Goal: Task Accomplishment & Management: Use online tool/utility

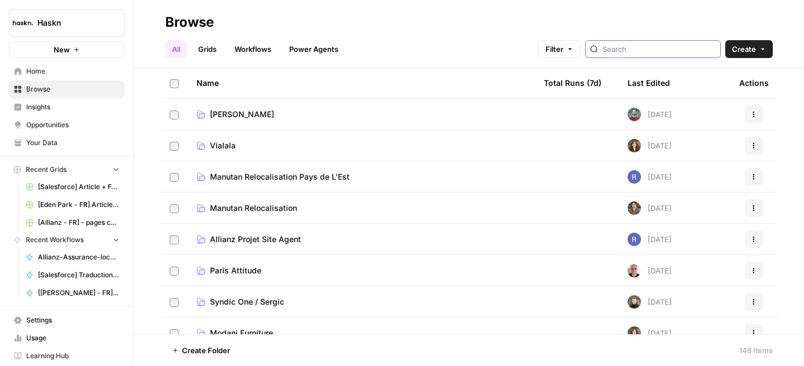
click at [658, 50] on input "search" at bounding box center [659, 49] width 113 height 11
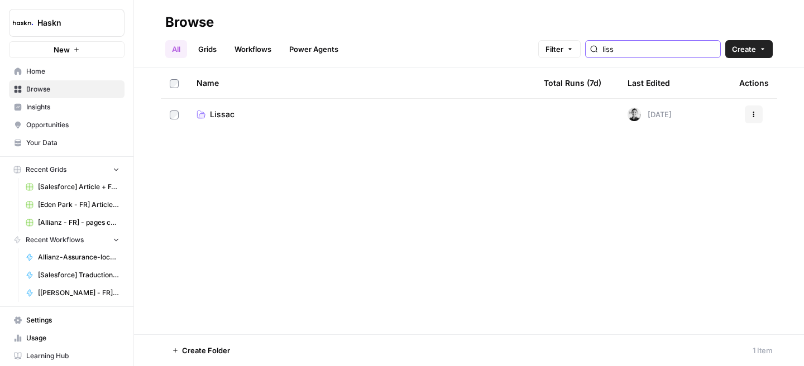
type input "liss"
click at [229, 114] on span "Lissac" at bounding box center [222, 114] width 25 height 11
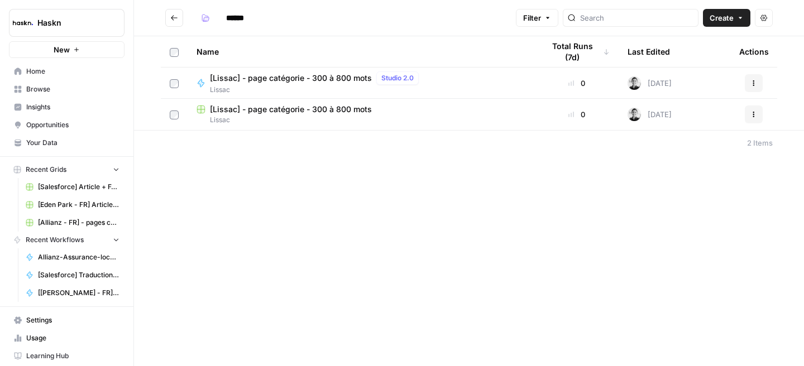
click at [260, 112] on span "[Lissac] - page catégorie - 300 à 800 mots" at bounding box center [291, 109] width 162 height 11
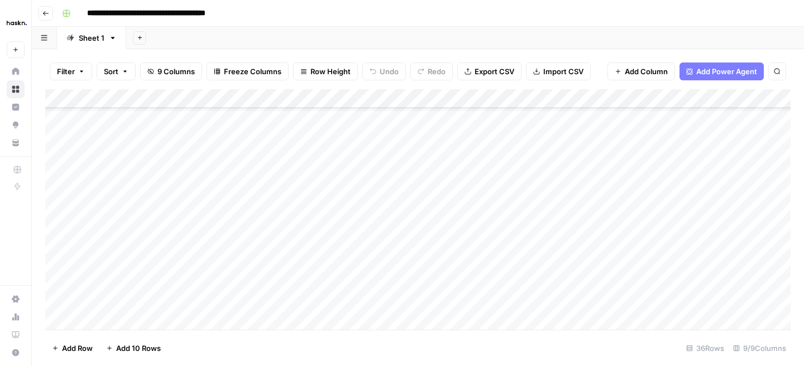
scroll to position [480, 0]
click at [125, 325] on div "Add Column" at bounding box center [418, 209] width 746 height 241
click at [287, 303] on div "Add Column" at bounding box center [418, 209] width 746 height 241
click at [122, 296] on div "Add Column" at bounding box center [418, 209] width 746 height 241
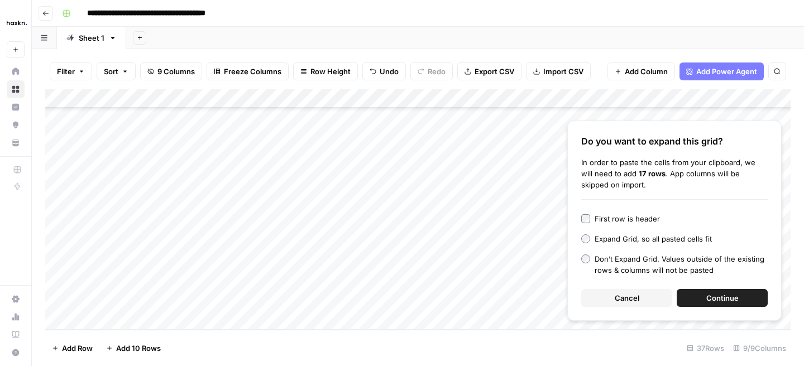
click at [711, 301] on span "Continue" at bounding box center [723, 298] width 32 height 11
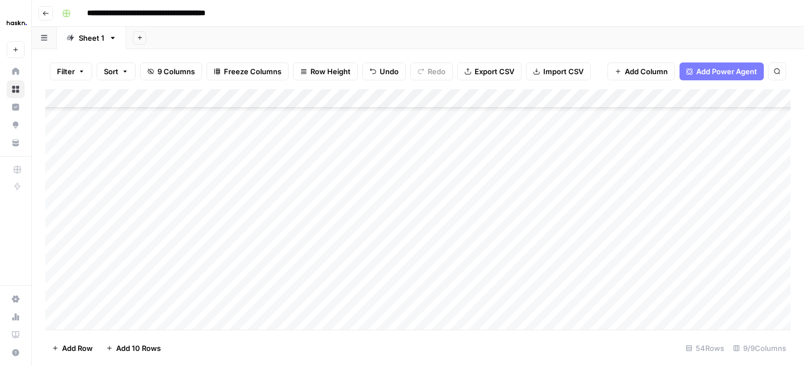
scroll to position [620, 0]
click at [218, 174] on div "Add Column" at bounding box center [418, 209] width 746 height 241
click at [310, 182] on div "Add Column" at bounding box center [418, 209] width 746 height 241
drag, startPoint x: 444, startPoint y: 98, endPoint x: 400, endPoint y: 101, distance: 43.7
click at [400, 101] on div "Add Column" at bounding box center [418, 209] width 746 height 241
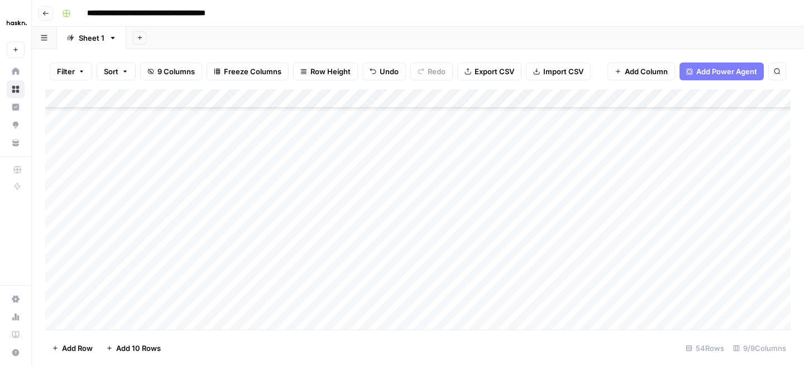
click at [380, 181] on div "Add Column" at bounding box center [418, 209] width 746 height 241
click at [466, 180] on div "Add Column" at bounding box center [418, 209] width 746 height 241
click at [540, 177] on div "Add Column" at bounding box center [418, 209] width 746 height 241
click at [635, 174] on div "Add Column" at bounding box center [418, 209] width 746 height 241
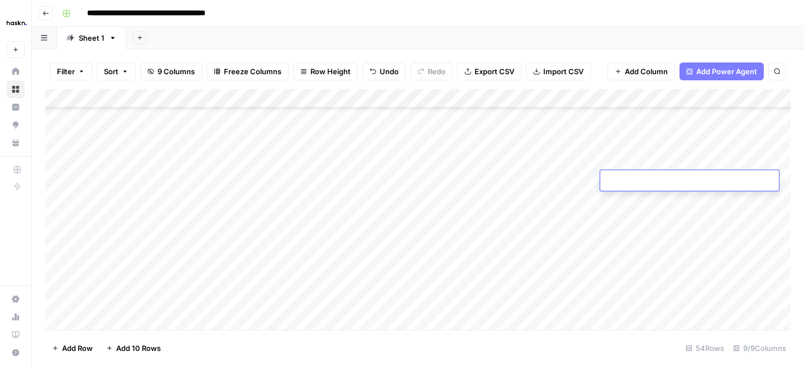
type textarea "**********"
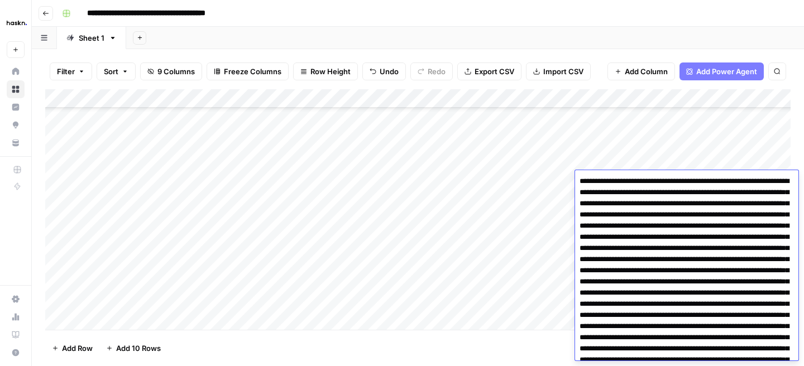
scroll to position [1813, 0]
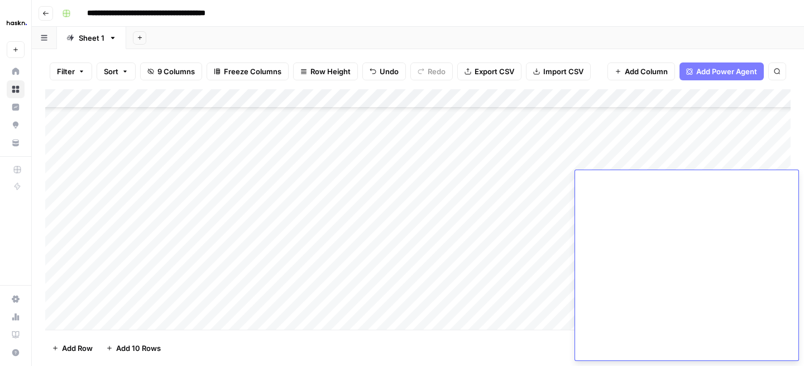
click at [501, 189] on div "Add Column" at bounding box center [418, 209] width 746 height 241
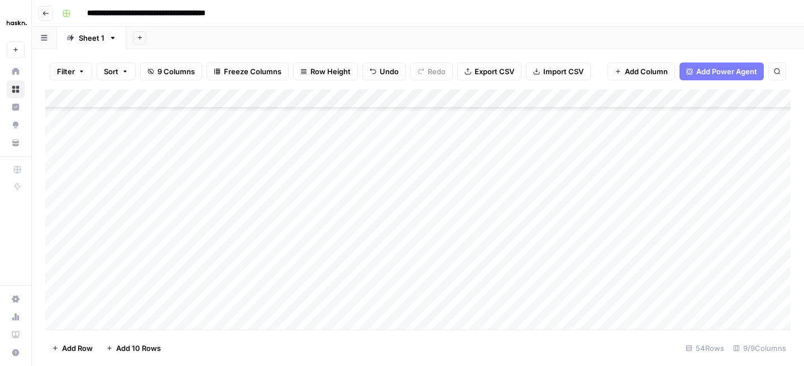
click at [641, 198] on div "Add Column" at bounding box center [418, 209] width 746 height 241
click at [614, 196] on div "Add Column" at bounding box center [418, 209] width 746 height 241
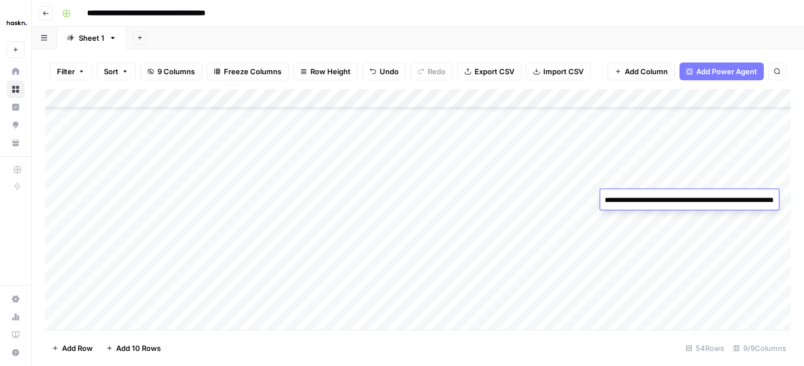
scroll to position [56, 0]
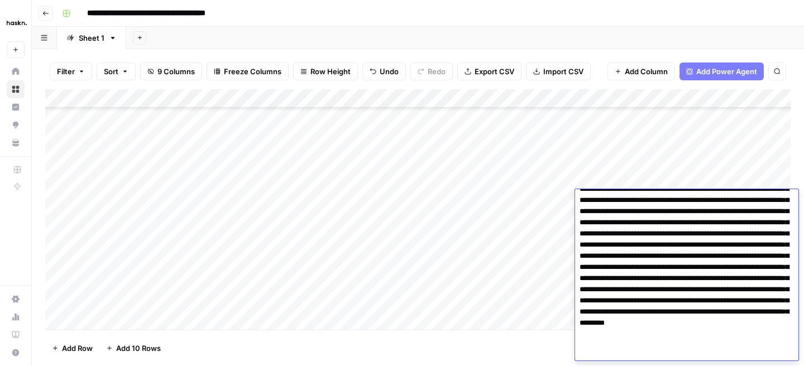
type textarea "**********"
click at [545, 190] on div "Add Column" at bounding box center [418, 209] width 746 height 241
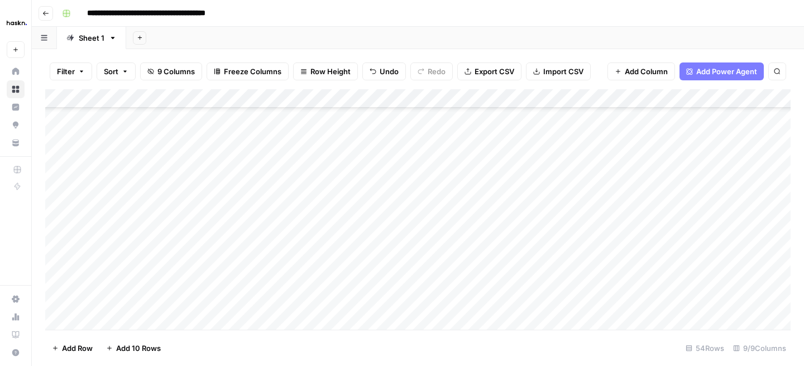
click at [624, 218] on div "Add Column" at bounding box center [418, 209] width 746 height 241
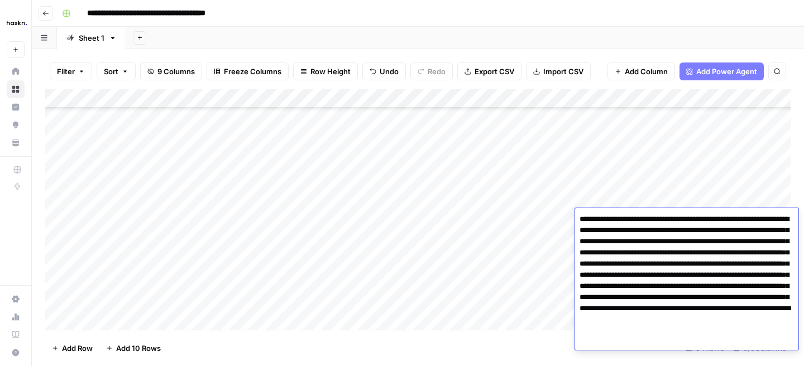
type textarea "**********"
click at [648, 191] on div "Add Column" at bounding box center [418, 209] width 746 height 241
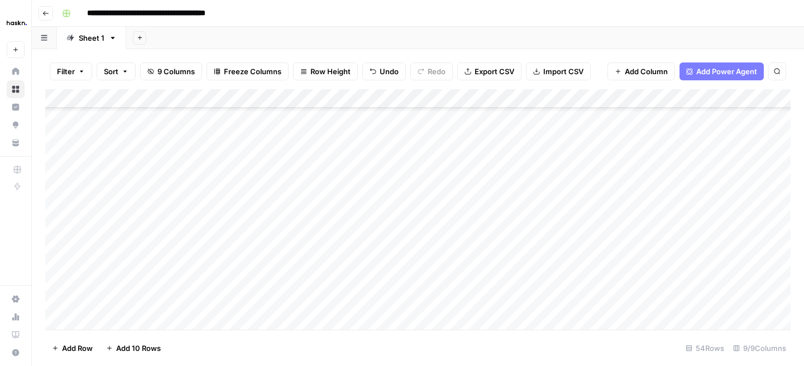
click at [633, 232] on div "Add Column" at bounding box center [418, 209] width 746 height 241
click at [649, 256] on div "Add Column" at bounding box center [418, 209] width 746 height 241
click at [649, 256] on body "**********" at bounding box center [402, 183] width 804 height 366
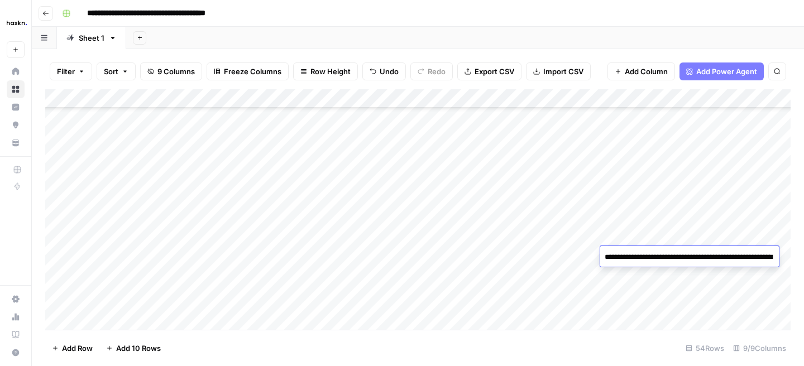
scroll to position [46, 0]
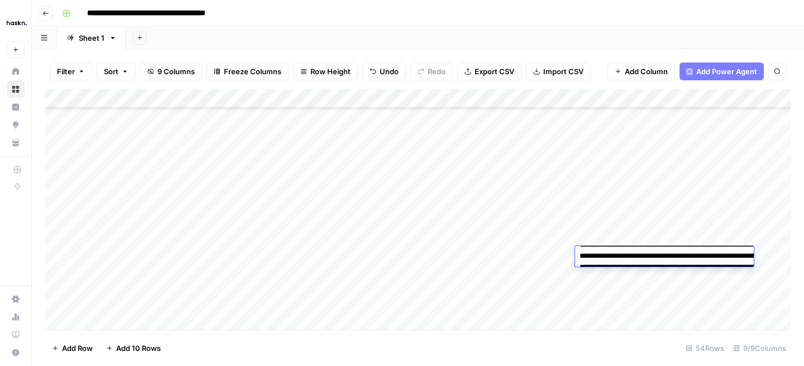
type textarea "*"
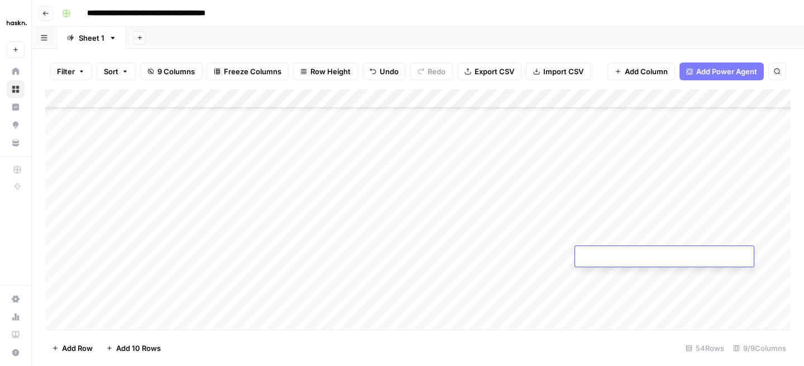
scroll to position [0, 0]
click at [641, 312] on div "Add Column" at bounding box center [418, 209] width 746 height 241
click at [643, 256] on div "Add Column" at bounding box center [418, 209] width 746 height 241
click at [643, 256] on textarea "*" at bounding box center [690, 258] width 179 height 16
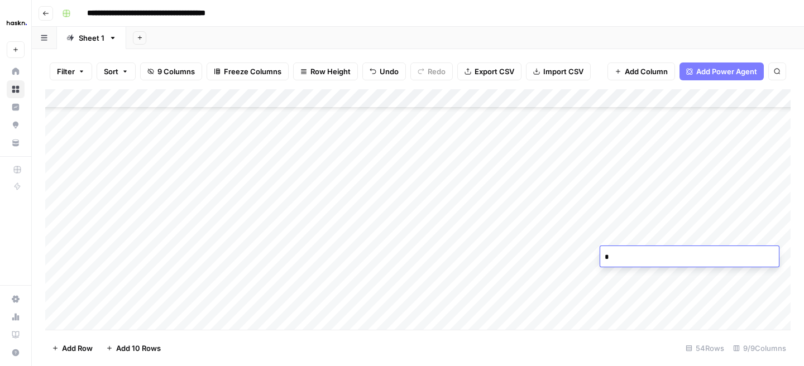
type textarea "**********"
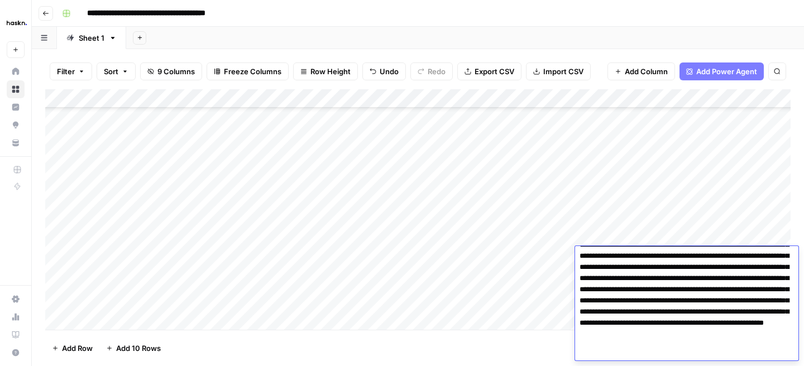
click at [540, 308] on div "Add Column" at bounding box center [418, 209] width 746 height 241
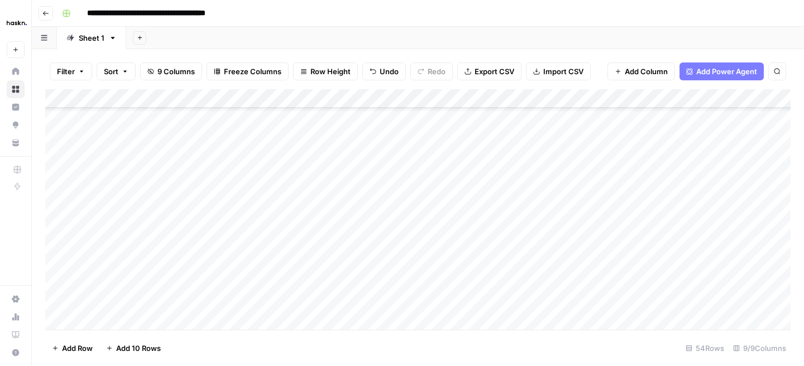
click at [617, 276] on div "Add Column" at bounding box center [418, 209] width 746 height 241
type textarea "**********"
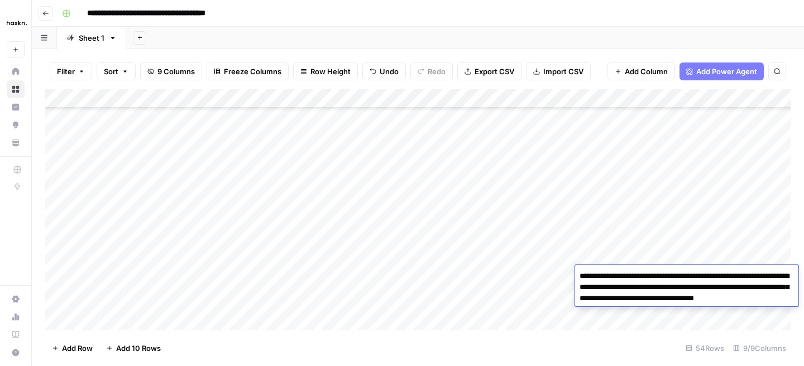
click at [598, 203] on div "Add Column" at bounding box center [418, 209] width 746 height 241
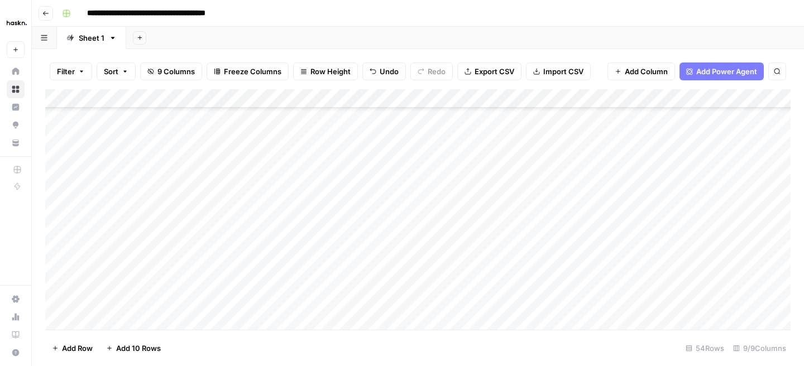
click at [749, 179] on div "Add Column" at bounding box center [418, 209] width 746 height 241
click at [712, 202] on div "Add Column" at bounding box center [418, 209] width 746 height 241
click at [714, 221] on div "Add Column" at bounding box center [418, 209] width 746 height 241
click at [714, 239] on div "Add Column" at bounding box center [418, 209] width 746 height 241
click at [713, 258] on div "Add Column" at bounding box center [418, 209] width 746 height 241
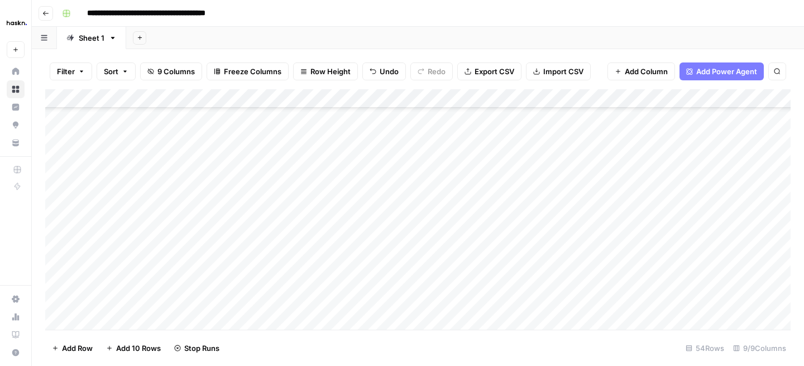
click at [713, 273] on div "Add Column" at bounding box center [418, 209] width 746 height 241
click at [637, 289] on div "Add Column" at bounding box center [418, 209] width 746 height 241
click at [630, 296] on textarea at bounding box center [690, 296] width 179 height 16
paste textarea "**********"
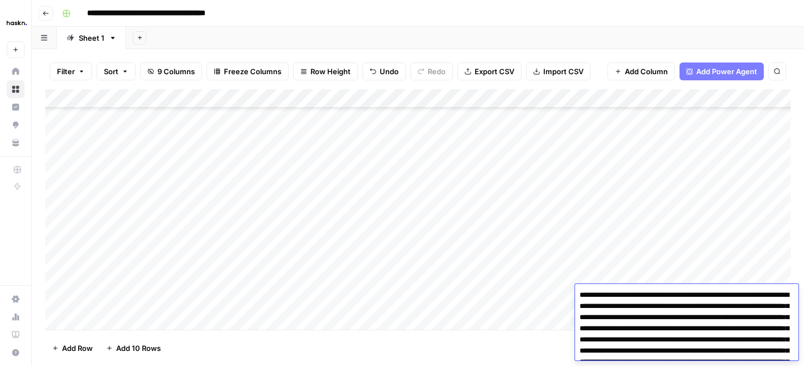
scroll to position [441, 0]
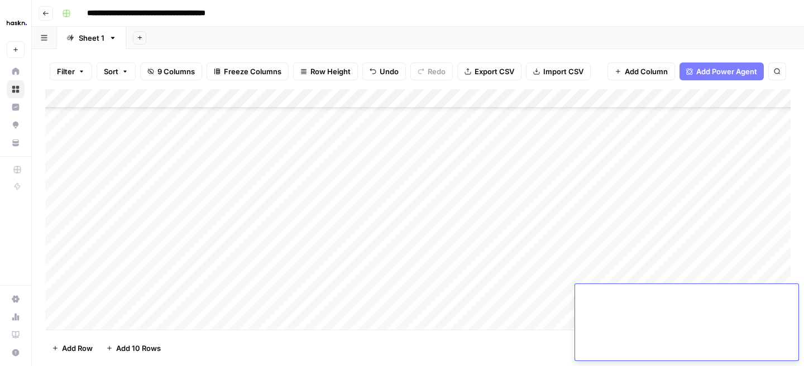
type textarea "**********"
click at [627, 227] on div "Add Column" at bounding box center [418, 209] width 746 height 241
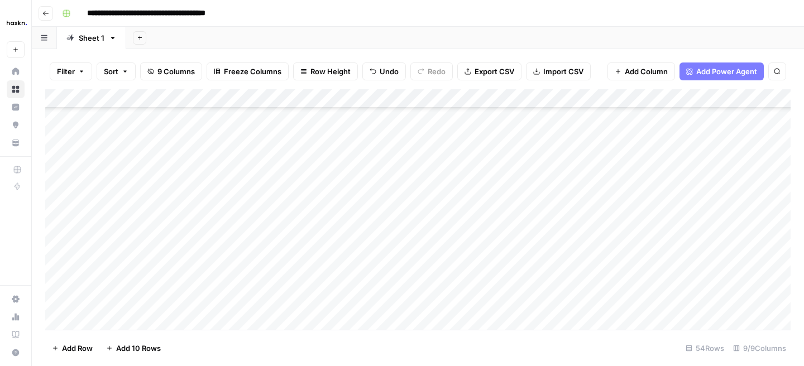
click at [547, 232] on div "Add Column" at bounding box center [418, 209] width 746 height 241
click at [624, 278] on div "Add Column" at bounding box center [418, 209] width 746 height 241
type textarea "**********"
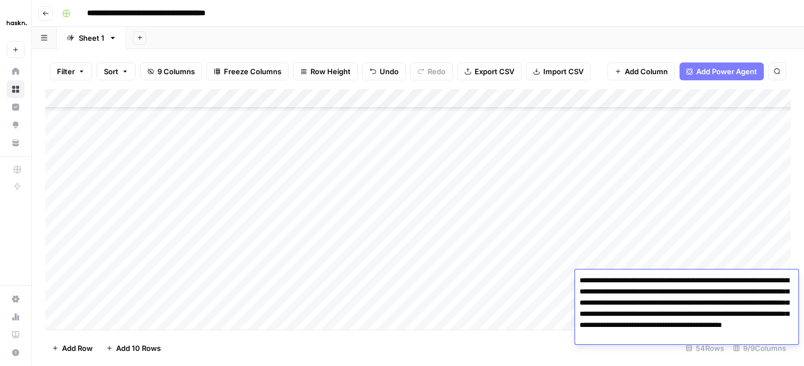
click at [385, 277] on div "Add Column" at bounding box center [418, 209] width 746 height 241
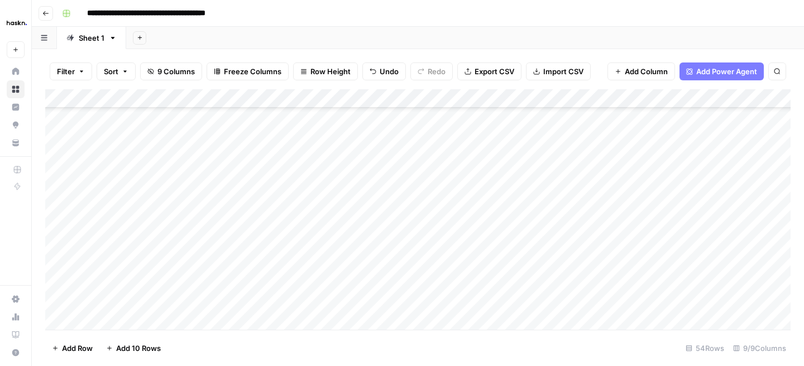
click at [656, 239] on div "Add Column" at bounding box center [418, 209] width 746 height 241
drag, startPoint x: 431, startPoint y: 194, endPoint x: 428, endPoint y: 363, distance: 169.3
click at [430, 349] on div "Filter Sort 9 Columns Freeze Columns Row Height Undo Redo Export CSV Import CSV…" at bounding box center [418, 207] width 773 height 317
drag, startPoint x: 428, startPoint y: 363, endPoint x: 428, endPoint y: 392, distance: 28.5
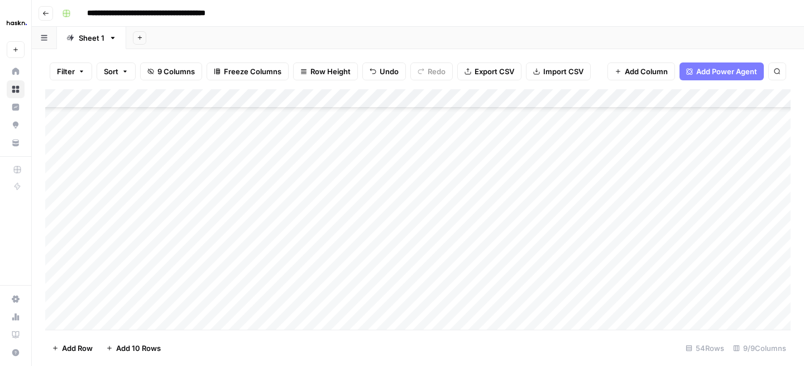
click at [428, 366] on html "**********" at bounding box center [402, 183] width 804 height 366
click at [434, 201] on div "Add Column" at bounding box center [418, 209] width 746 height 241
click at [389, 236] on div "Add Column" at bounding box center [418, 209] width 746 height 241
click at [422, 208] on div "Add Column" at bounding box center [418, 209] width 746 height 241
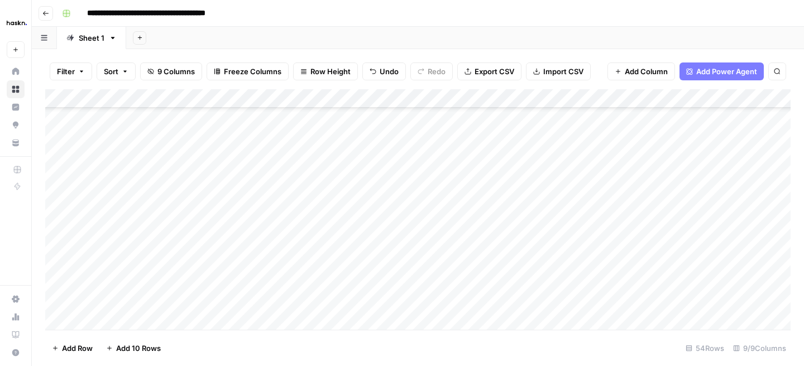
click at [421, 230] on div "Add Column" at bounding box center [418, 209] width 746 height 241
click at [420, 244] on div "Add Column" at bounding box center [418, 209] width 746 height 241
click at [419, 266] on div "Add Column" at bounding box center [418, 209] width 746 height 241
click at [418, 285] on div "Add Column" at bounding box center [418, 209] width 746 height 241
click at [417, 304] on div "Add Column" at bounding box center [418, 209] width 746 height 241
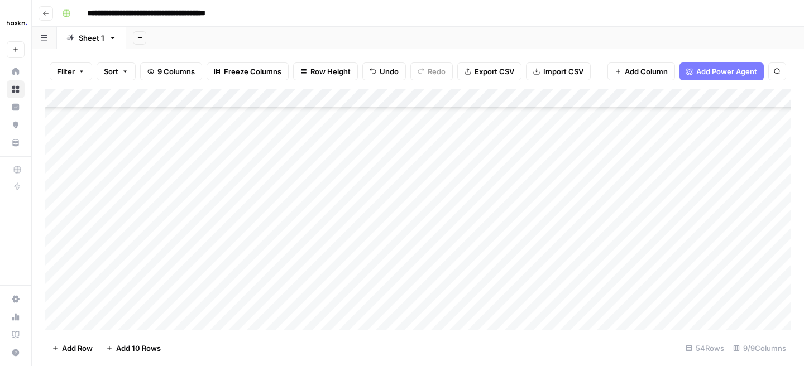
scroll to position [659, 0]
click at [420, 260] on div "Add Column" at bounding box center [418, 209] width 746 height 241
click at [419, 277] on div "Add Column" at bounding box center [418, 209] width 746 height 241
click at [419, 297] on div "Add Column" at bounding box center [418, 209] width 746 height 241
click at [425, 144] on div "Add Column" at bounding box center [418, 209] width 746 height 241
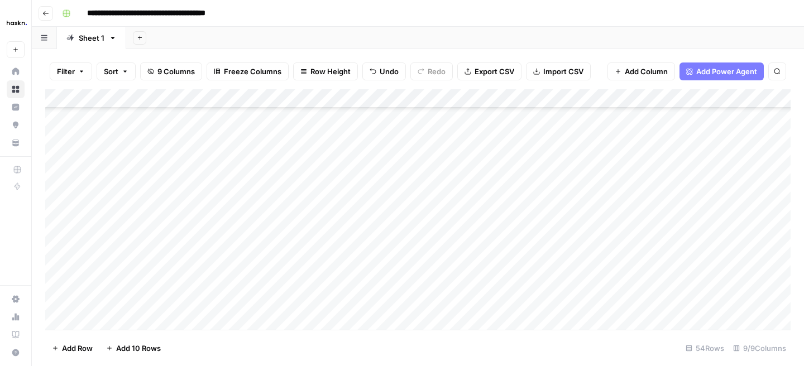
scroll to position [782, 0]
click at [625, 206] on div "Add Column" at bounding box center [418, 209] width 746 height 241
type textarea "**********"
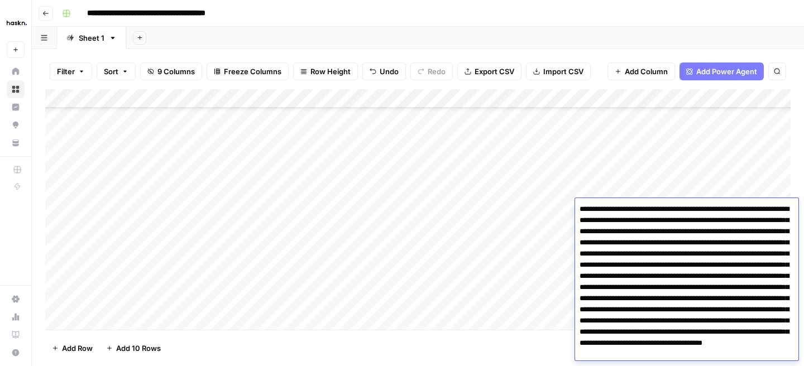
scroll to position [20, 0]
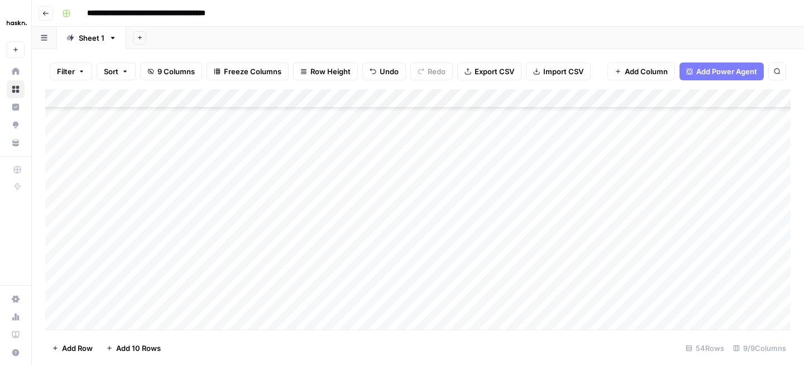
click at [555, 269] on div "Add Column" at bounding box center [418, 209] width 746 height 241
click at [646, 225] on div "Add Column" at bounding box center [418, 209] width 746 height 241
click at [611, 227] on div "Add Column" at bounding box center [418, 209] width 746 height 241
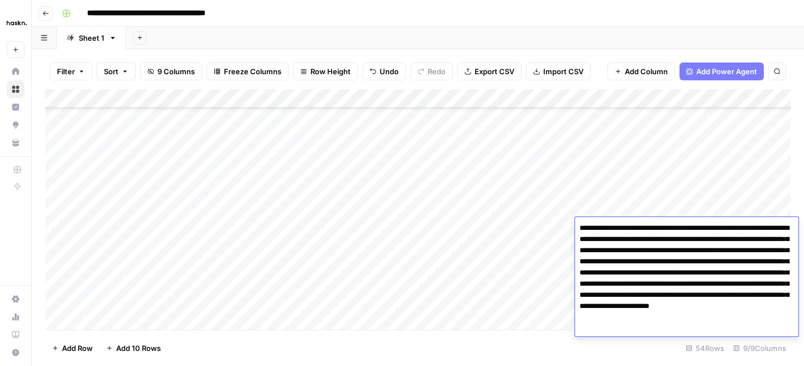
type textarea "**********"
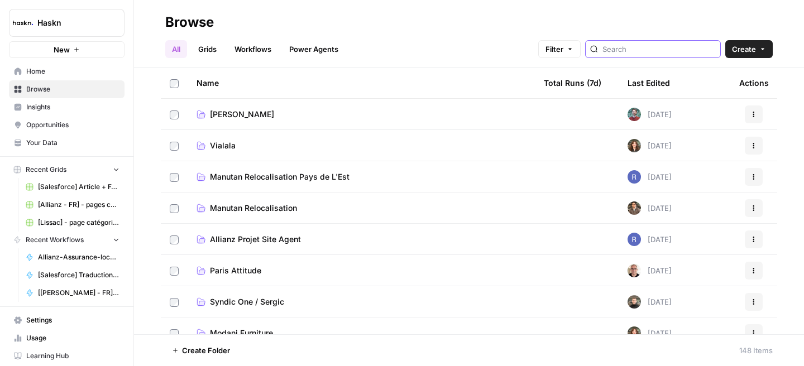
click at [677, 49] on input "search" at bounding box center [659, 49] width 113 height 11
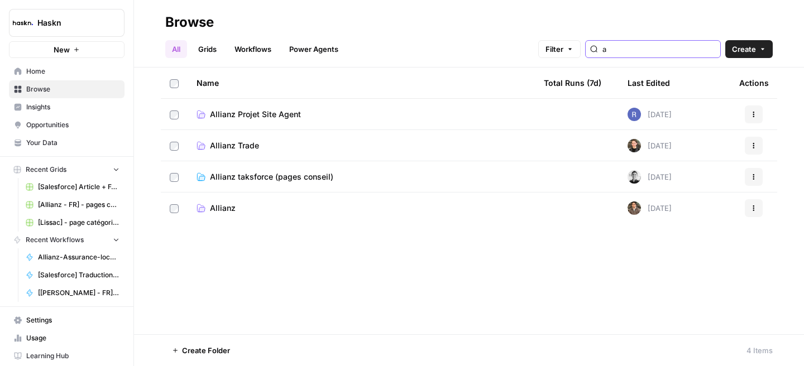
type input "a"
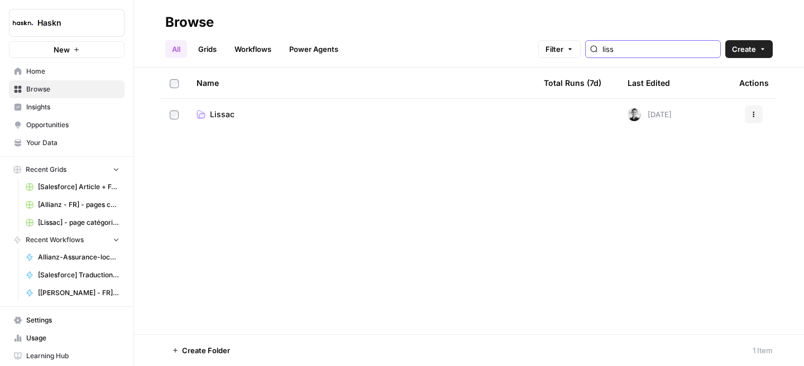
type input "liss"
click at [213, 117] on span "Lissac" at bounding box center [222, 114] width 25 height 11
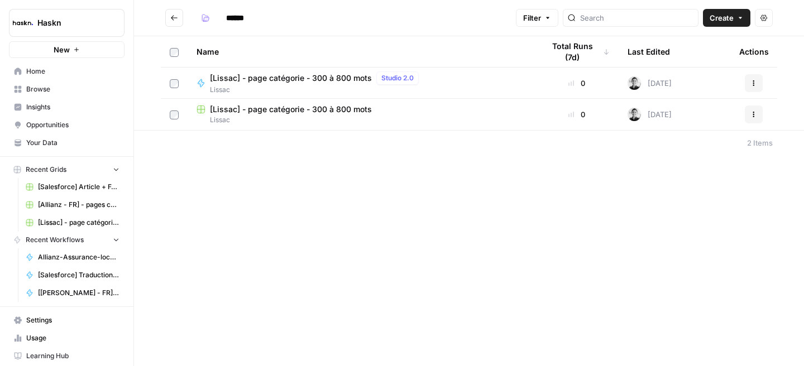
click at [256, 76] on span "[Lissac] - page catégorie - 300 à 800 mots" at bounding box center [291, 78] width 162 height 11
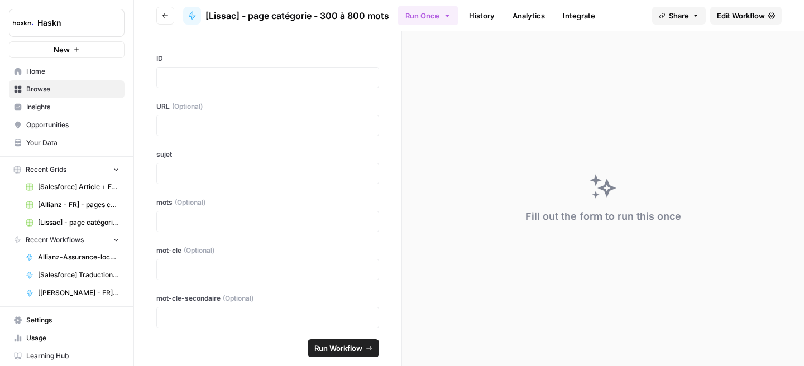
click at [748, 16] on span "Edit Workflow" at bounding box center [741, 15] width 48 height 11
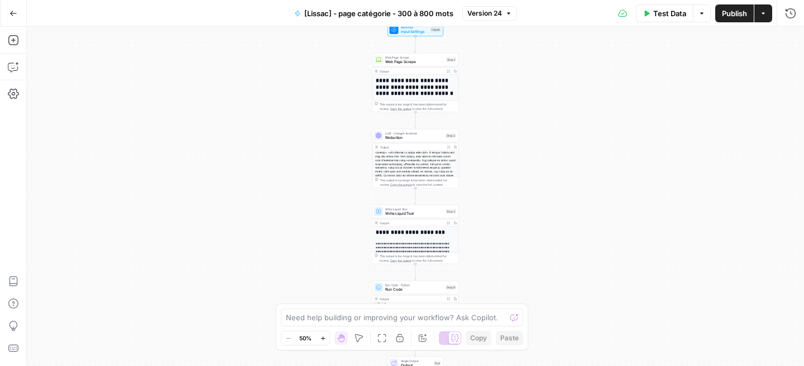
click at [487, 107] on div "**********" at bounding box center [416, 197] width 778 height 340
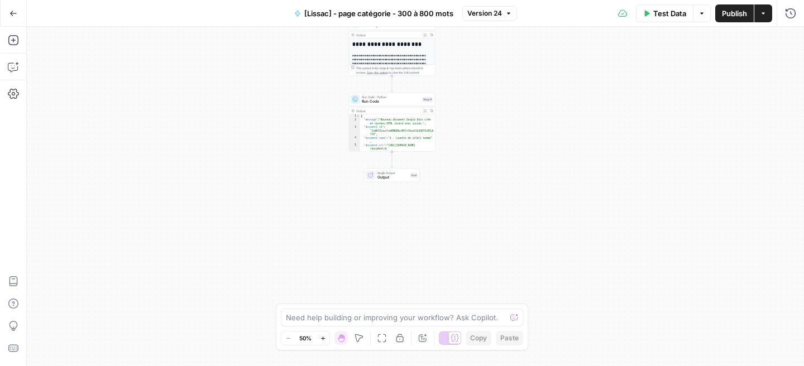
drag, startPoint x: 487, startPoint y: 107, endPoint x: 463, endPoint y: -82, distance: 189.7
click at [463, 0] on html "**********" at bounding box center [402, 183] width 804 height 366
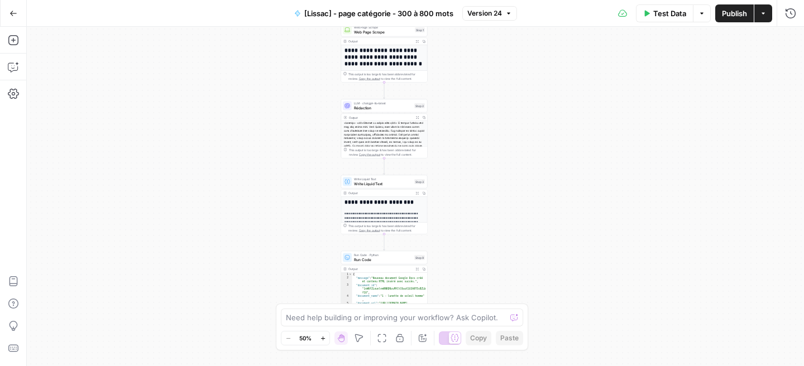
drag, startPoint x: 466, startPoint y: 72, endPoint x: 453, endPoint y: 200, distance: 128.6
click at [453, 199] on div "**********" at bounding box center [416, 197] width 778 height 340
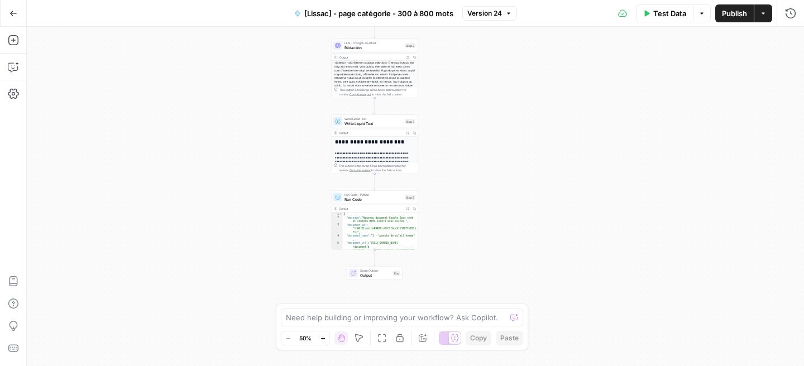
drag, startPoint x: 459, startPoint y: 144, endPoint x: 451, endPoint y: 37, distance: 107.0
click at [451, 37] on div "**********" at bounding box center [416, 197] width 778 height 340
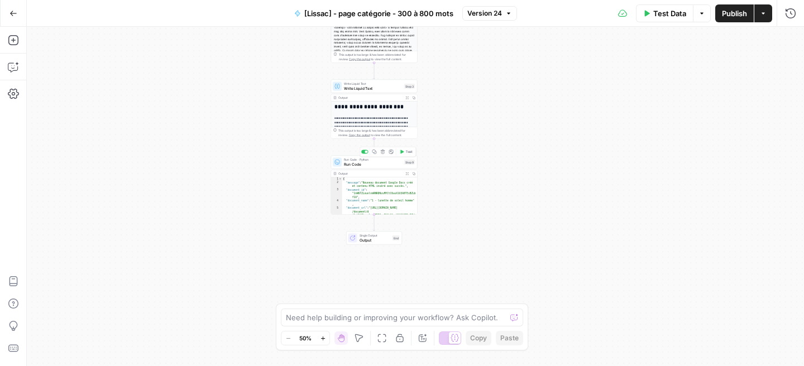
click at [383, 168] on div "Run Code · Python Run Code Step 9 Copy step Delete step Add Note Test" at bounding box center [374, 162] width 87 height 13
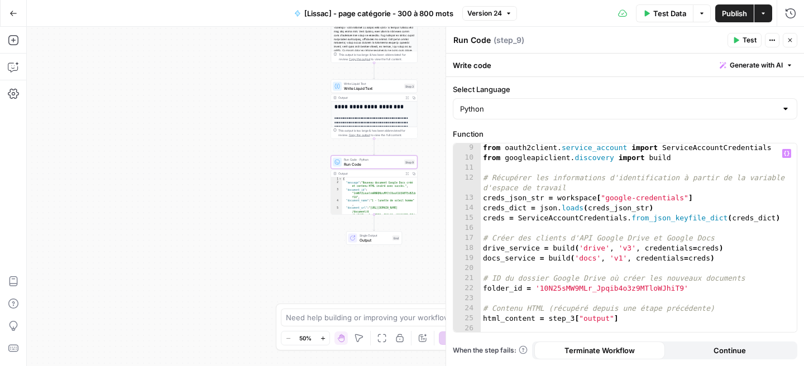
scroll to position [194, 0]
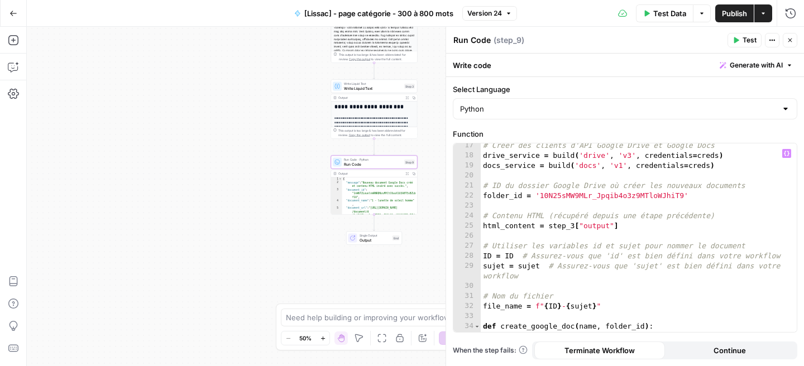
type textarea "**********"
drag, startPoint x: 540, startPoint y: 195, endPoint x: 684, endPoint y: 195, distance: 144.1
click at [684, 195] on div "# Créer des clients d'API Google Drive et Google Docs drive_service = build ( '…" at bounding box center [639, 245] width 316 height 209
click at [723, 14] on span "Publish" at bounding box center [734, 13] width 25 height 11
click at [789, 39] on icon "button" at bounding box center [790, 40] width 7 height 7
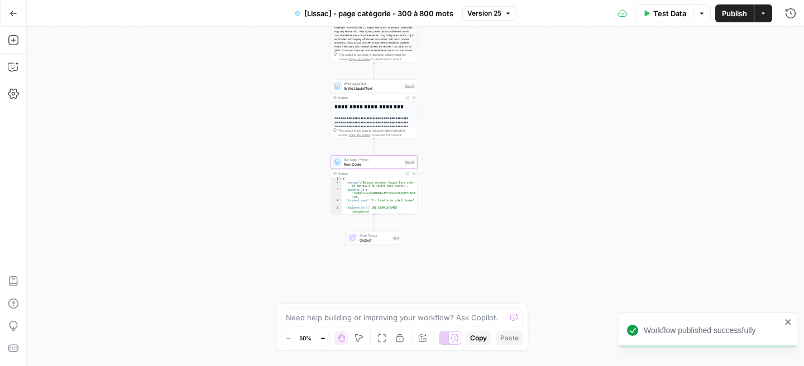
click at [730, 14] on span "Publish" at bounding box center [734, 13] width 25 height 11
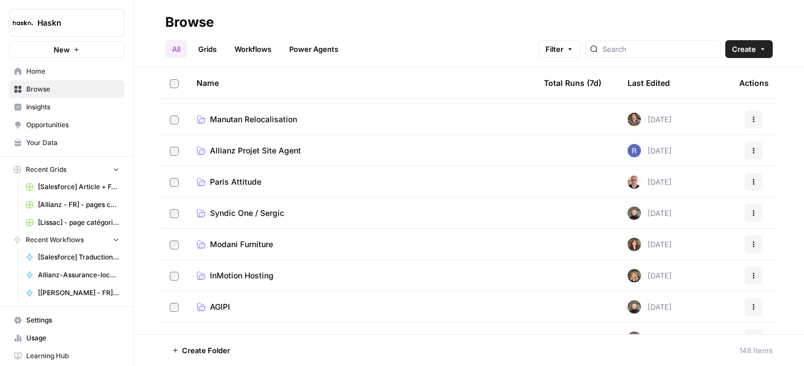
scroll to position [246, 0]
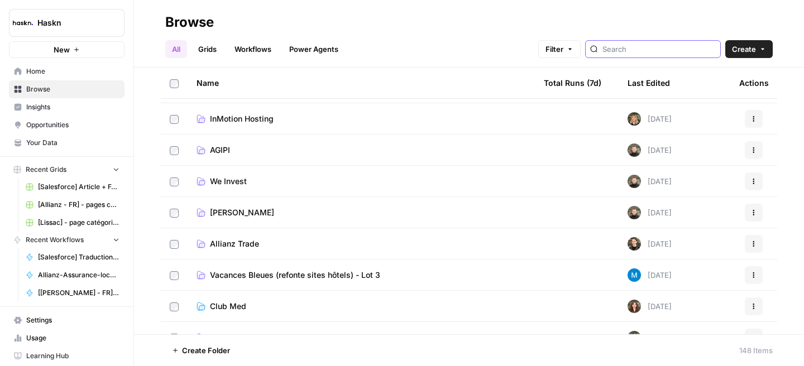
click at [645, 54] on input "search" at bounding box center [659, 49] width 113 height 11
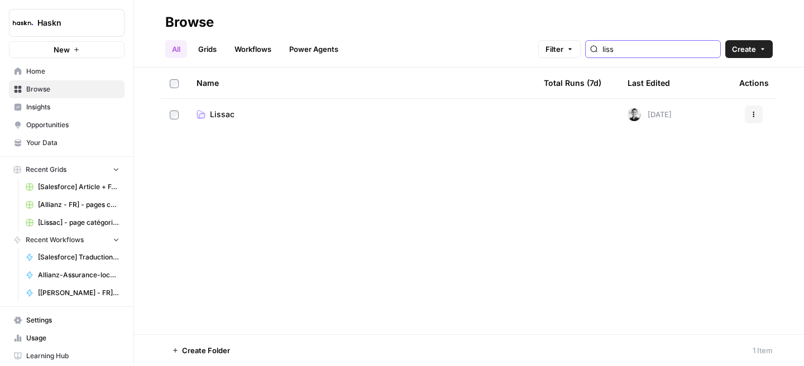
type input "liss"
click at [229, 115] on span "Lissac" at bounding box center [222, 114] width 25 height 11
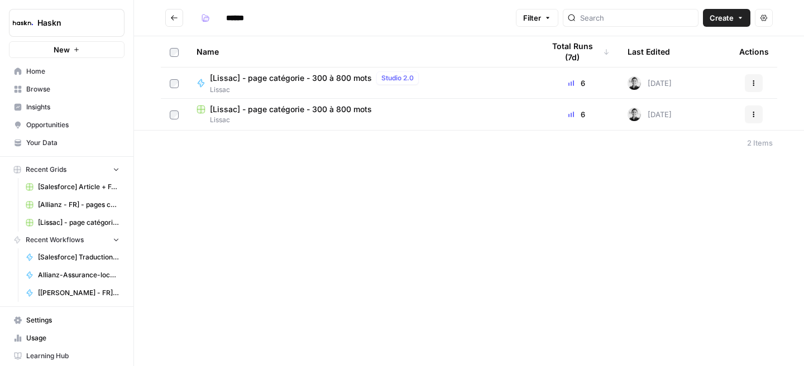
click at [328, 79] on span "[Lissac] - page catégorie - 300 à 800 mots" at bounding box center [291, 78] width 162 height 11
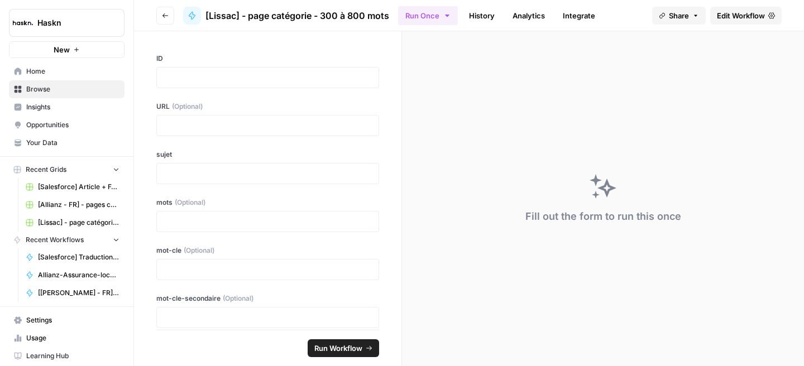
click at [463, 152] on div "Fill out the form to run this once" at bounding box center [603, 198] width 402 height 335
click at [176, 15] on header "Go back [Lissac] - page catégorie - 300 à 800 mots Run Once History Analytics I…" at bounding box center [469, 15] width 670 height 31
click at [171, 15] on button "Go back" at bounding box center [165, 16] width 18 height 18
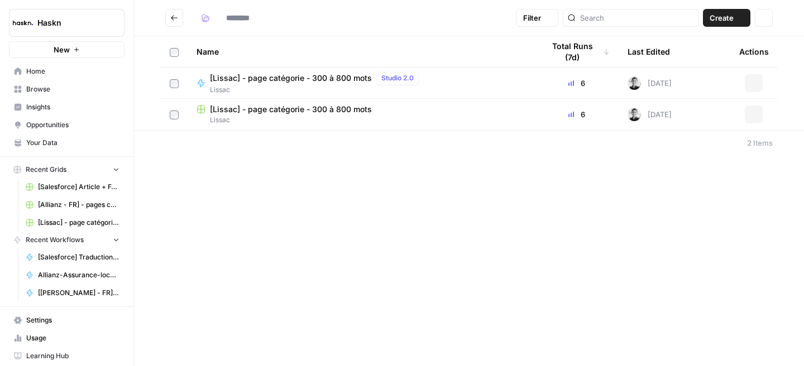
type input "******"
click at [246, 107] on span "[Lissac] - page catégorie - 300 à 800 mots" at bounding box center [291, 109] width 162 height 11
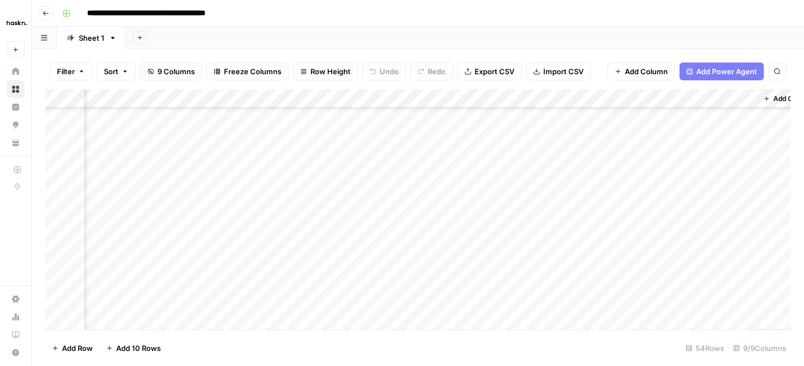
scroll to position [771, 141]
click at [494, 237] on div "Add Column" at bounding box center [418, 209] width 746 height 241
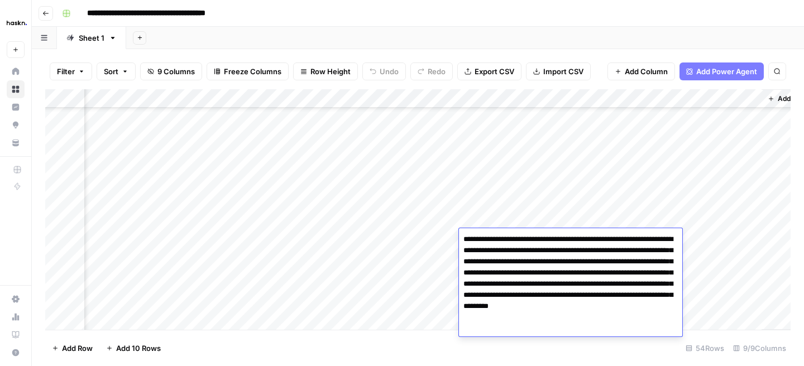
type textarea "**********"
click at [419, 231] on div "Add Column" at bounding box center [418, 209] width 746 height 241
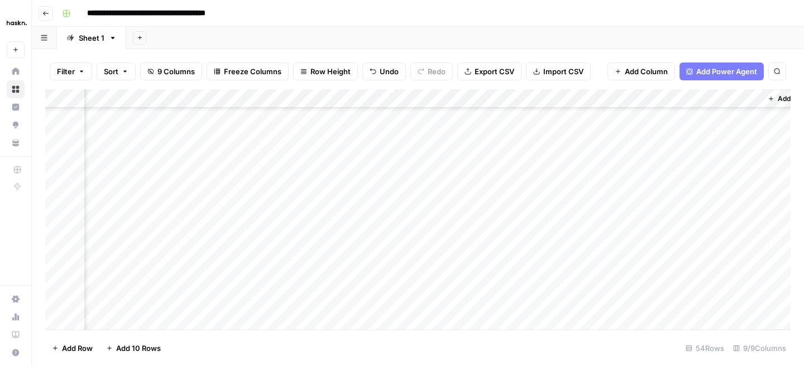
click at [492, 236] on div "Add Column" at bounding box center [418, 209] width 746 height 241
click at [494, 258] on div "Add Column" at bounding box center [418, 209] width 746 height 241
click at [484, 228] on div "Add Column" at bounding box center [418, 209] width 746 height 241
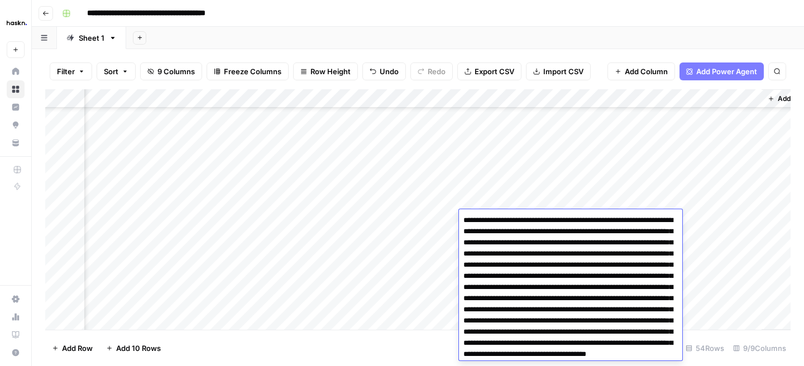
scroll to position [35, 0]
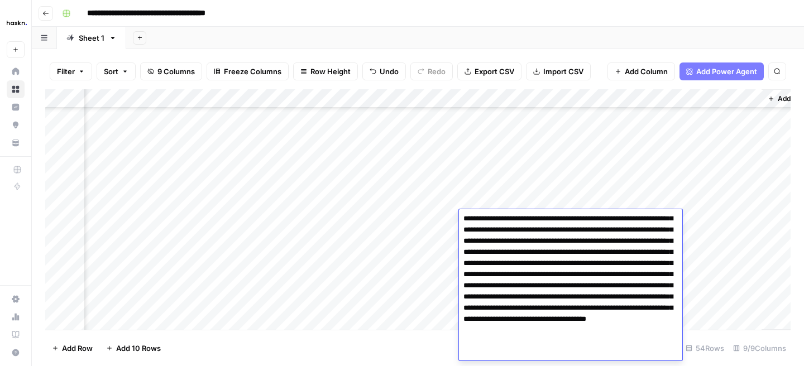
click at [385, 245] on div "Add Column" at bounding box center [418, 209] width 746 height 241
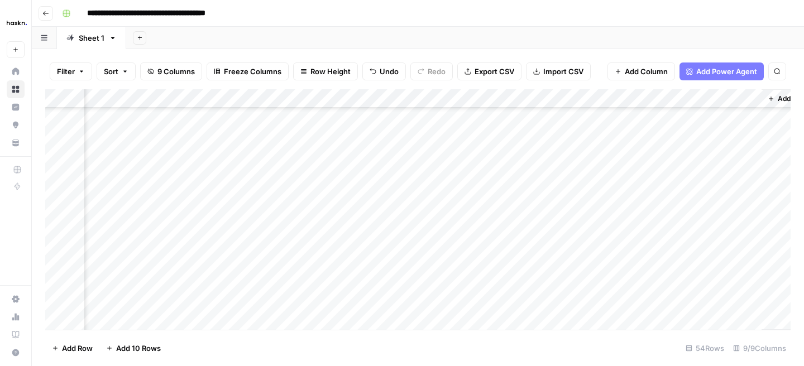
click at [472, 237] on div "Add Column" at bounding box center [418, 209] width 746 height 241
type textarea "**********"
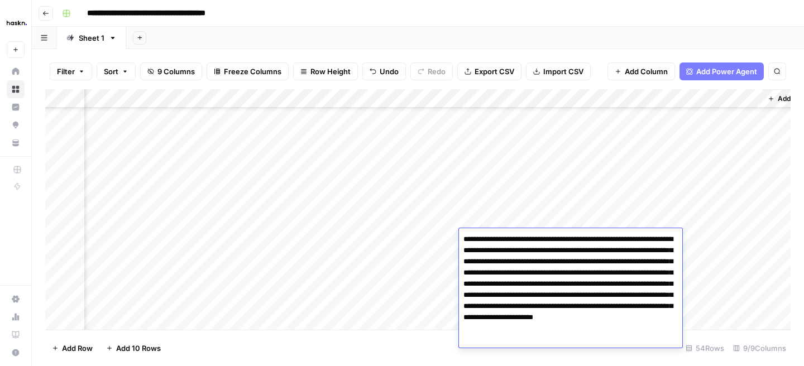
click at [723, 227] on div "Add Column" at bounding box center [418, 209] width 746 height 241
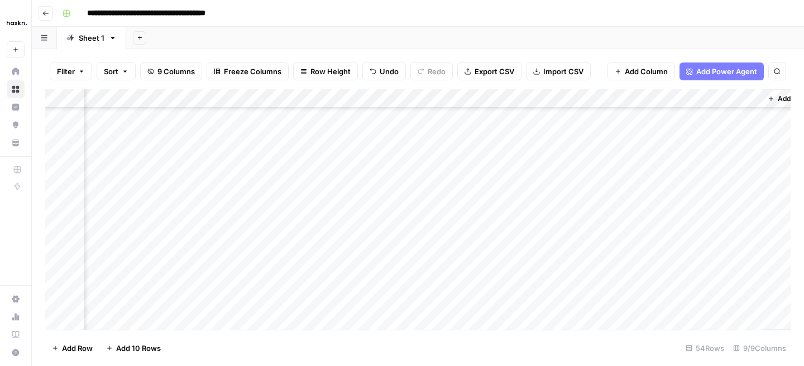
click at [516, 280] on div "Add Column" at bounding box center [418, 209] width 746 height 241
type textarea "**********"
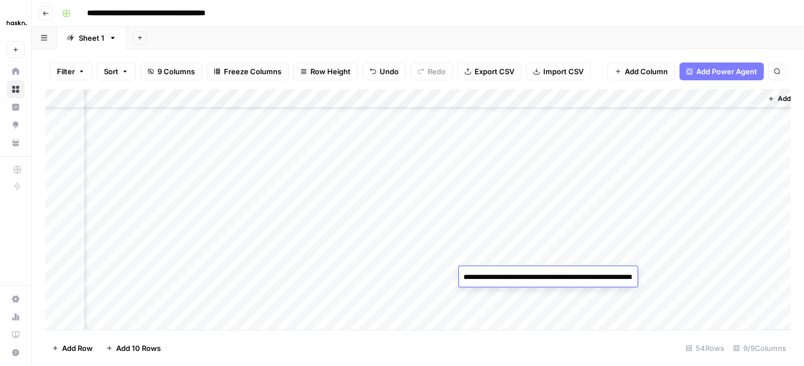
scroll to position [111, 0]
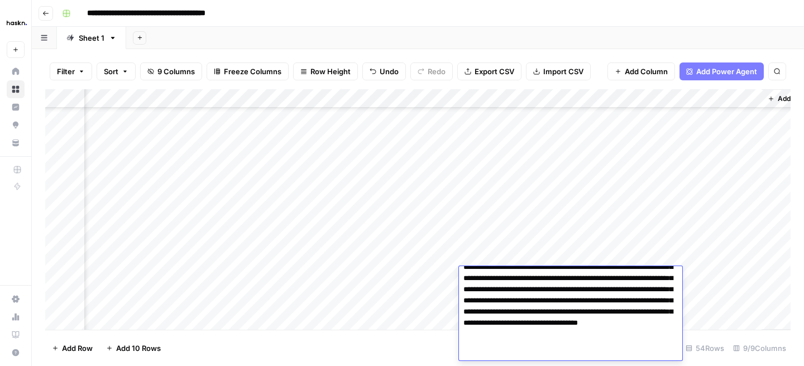
click at [674, 212] on div "Add Column" at bounding box center [418, 209] width 746 height 241
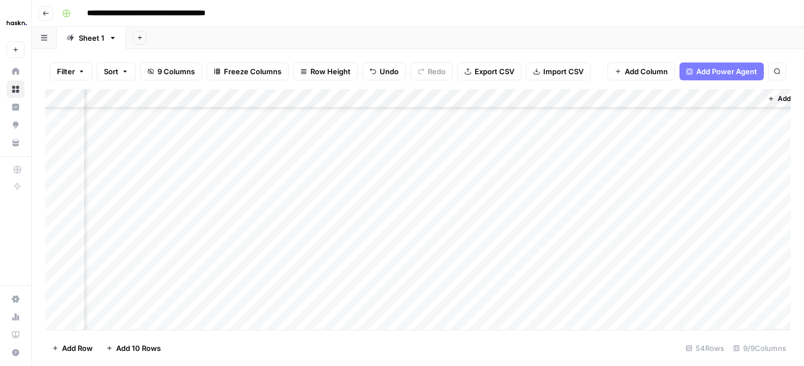
scroll to position [822, 141]
click at [538, 243] on div "Add Column" at bounding box center [418, 209] width 746 height 241
type textarea "**********"
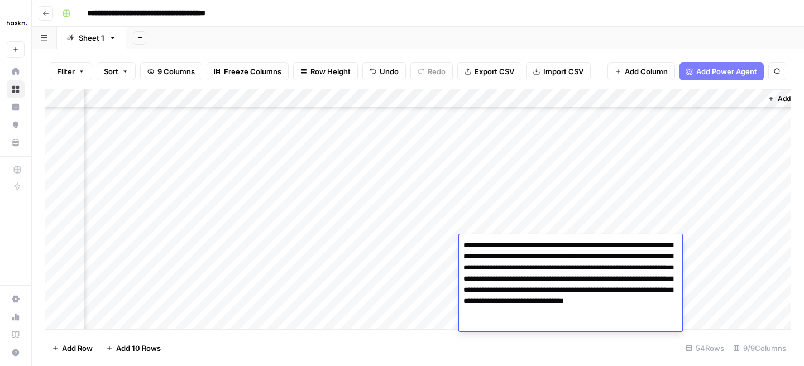
click at [683, 191] on div "Add Column" at bounding box center [418, 209] width 746 height 241
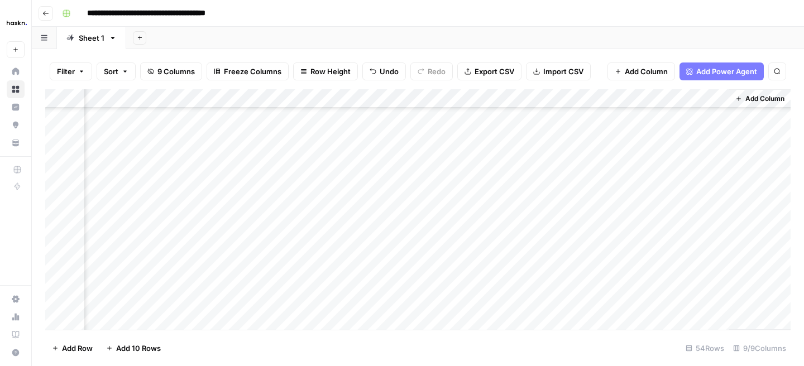
scroll to position [650, 174]
click at [605, 99] on div "Add Column" at bounding box center [418, 209] width 746 height 241
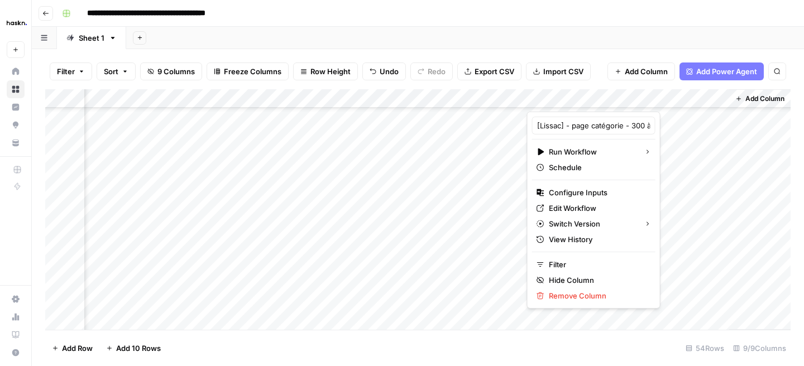
click at [657, 283] on div "Add Column" at bounding box center [418, 209] width 746 height 241
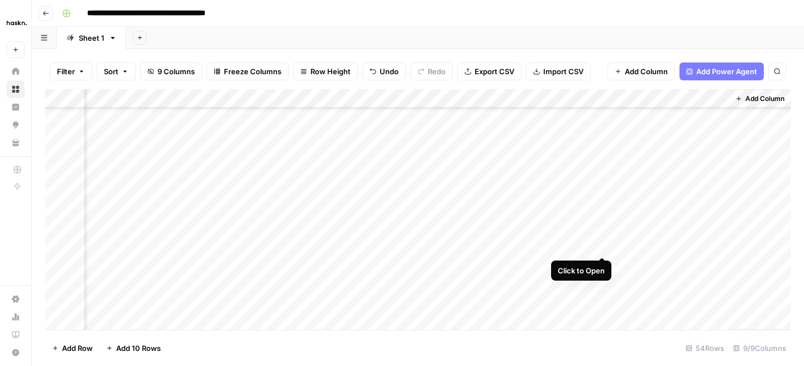
click at [604, 244] on div "Add Column" at bounding box center [418, 209] width 746 height 241
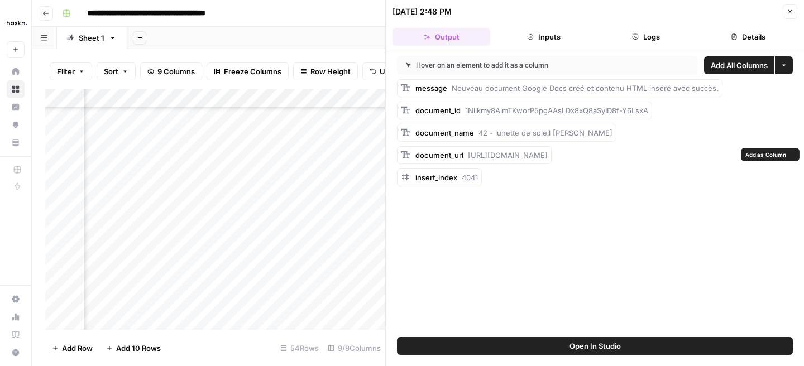
click at [548, 155] on span "https://docs.google.com/document/d/1Nllkmy8AlmTKworP5pgAAsLDx8xQ8aSyID8f-Y6LsxA…" at bounding box center [508, 155] width 80 height 9
click at [440, 161] on div "document_url https://docs.google.com/document/d/1Nllkmy8AlmTKworP5pgAAsLDx8xQ8a…" at bounding box center [482, 155] width 132 height 11
click at [751, 154] on span "Add as Column" at bounding box center [765, 154] width 41 height 9
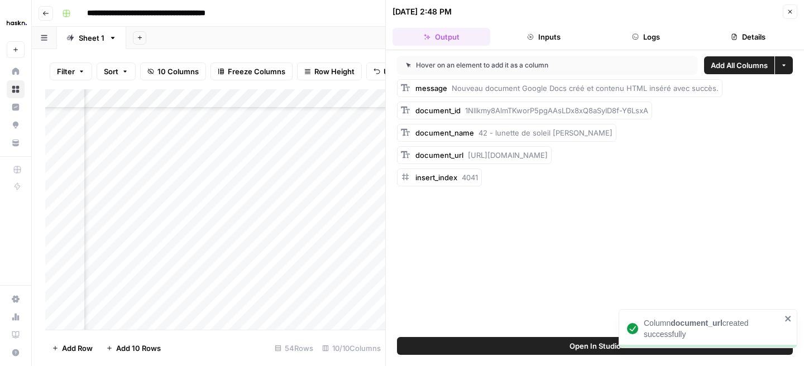
click at [792, 10] on icon "button" at bounding box center [791, 12] width 4 height 4
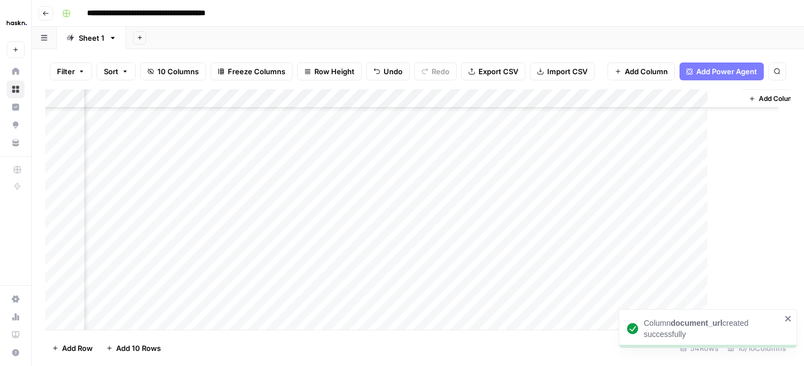
scroll to position [650, 261]
click at [661, 92] on div "Add Column" at bounding box center [418, 209] width 746 height 241
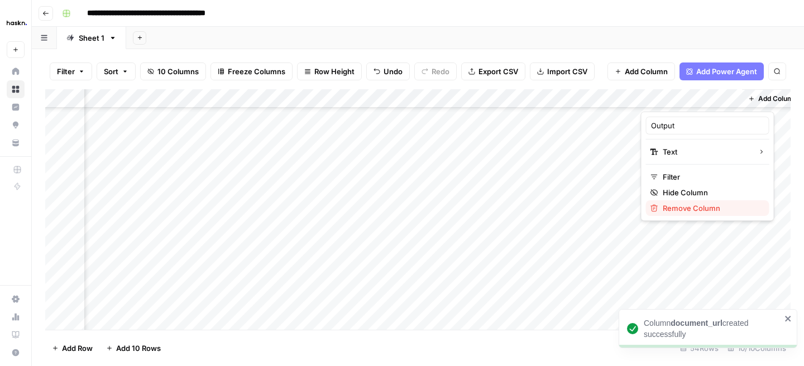
click at [666, 213] on span "Remove Column" at bounding box center [712, 208] width 98 height 11
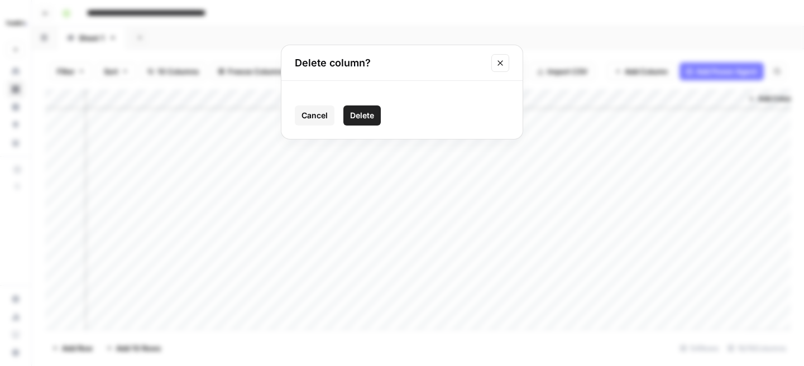
click at [365, 112] on span "Delete" at bounding box center [362, 115] width 24 height 11
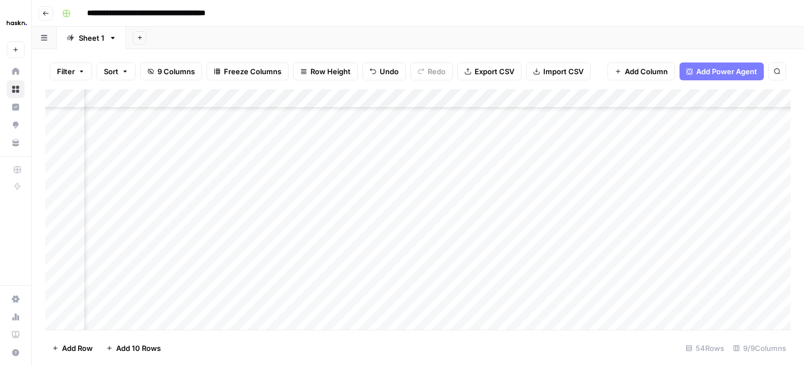
scroll to position [644, 50]
click at [739, 155] on div "Add Column" at bounding box center [418, 209] width 746 height 241
click at [741, 177] on div "Add Column" at bounding box center [418, 209] width 746 height 241
click at [741, 192] on div "Add Column" at bounding box center [418, 209] width 746 height 241
click at [740, 208] on div "Add Column" at bounding box center [418, 209] width 746 height 241
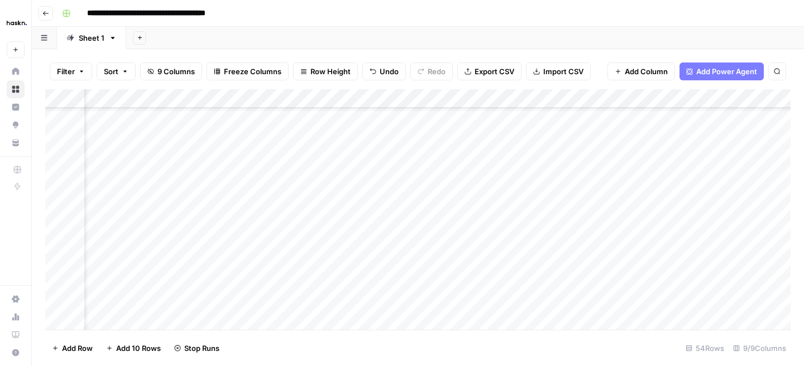
click at [741, 234] on div "Add Column" at bounding box center [418, 209] width 746 height 241
click at [741, 249] on div "Add Column" at bounding box center [418, 209] width 746 height 241
click at [738, 266] on div "Add Column" at bounding box center [418, 209] width 746 height 241
click at [739, 287] on div "Add Column" at bounding box center [418, 209] width 746 height 241
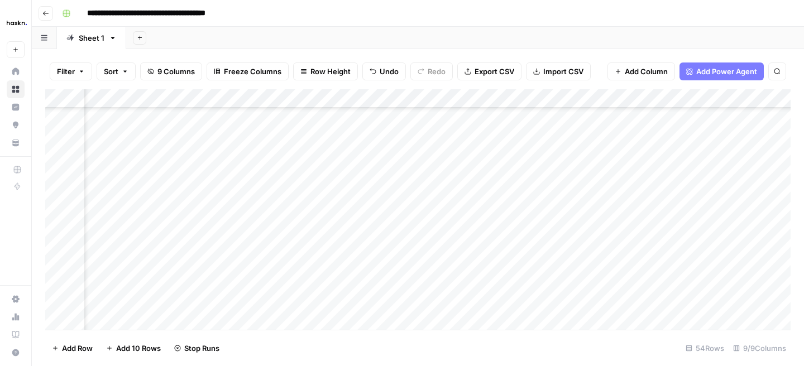
click at [744, 242] on div "Add Column" at bounding box center [418, 209] width 746 height 241
click at [740, 258] on div "Add Column" at bounding box center [418, 209] width 746 height 241
click at [704, 171] on div "Add Column" at bounding box center [418, 209] width 746 height 241
click at [742, 195] on div "Add Column" at bounding box center [418, 209] width 746 height 241
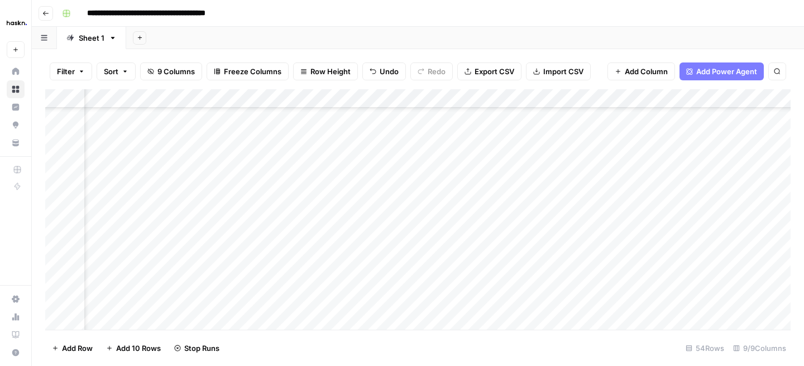
click at [736, 234] on div "Add Column" at bounding box center [418, 209] width 746 height 241
click at [740, 252] on div "Add Column" at bounding box center [418, 209] width 746 height 241
click at [735, 271] on div "Add Column" at bounding box center [418, 209] width 746 height 241
click at [577, 263] on div "Add Column" at bounding box center [418, 209] width 746 height 241
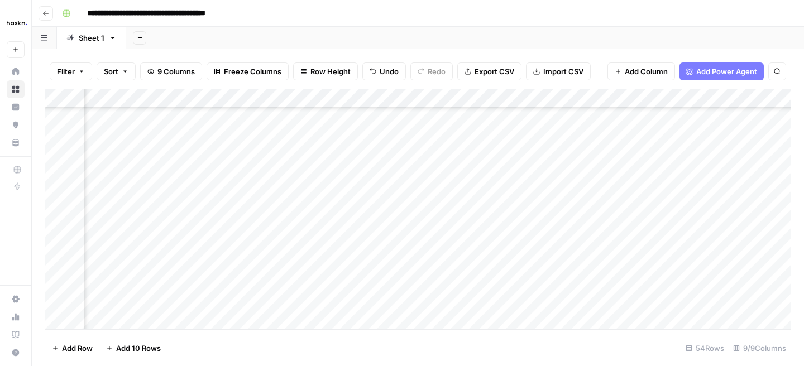
click at [574, 237] on div "Add Column" at bounding box center [418, 209] width 746 height 241
click at [573, 280] on div "Add Column" at bounding box center [418, 209] width 746 height 241
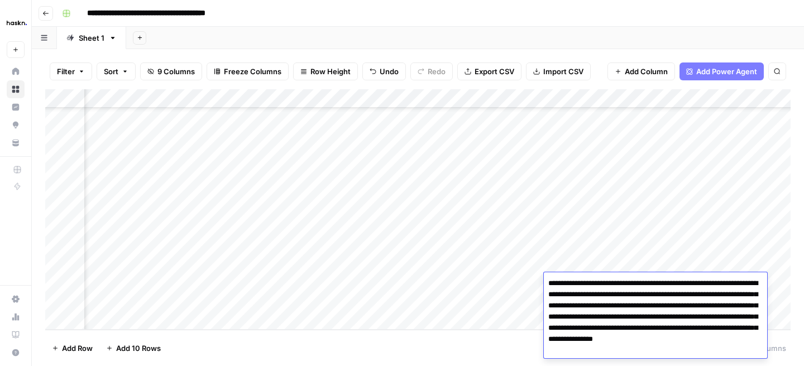
click at [495, 347] on footer "Add Row Add 10 Rows 54 Rows 9/9 Columns" at bounding box center [418, 348] width 746 height 36
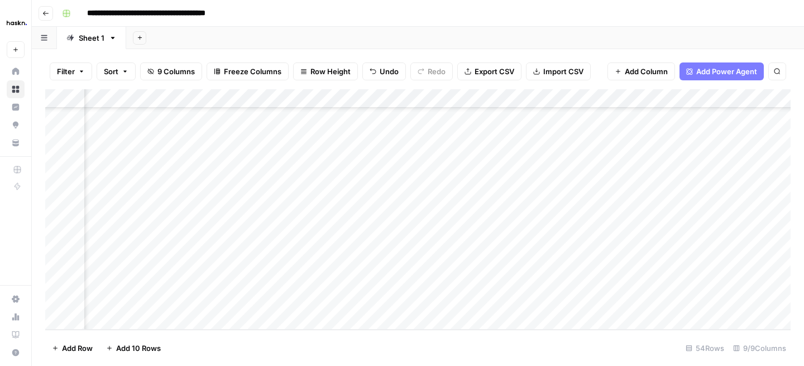
click at [617, 303] on div "Add Column" at bounding box center [418, 209] width 746 height 241
type textarea "**********"
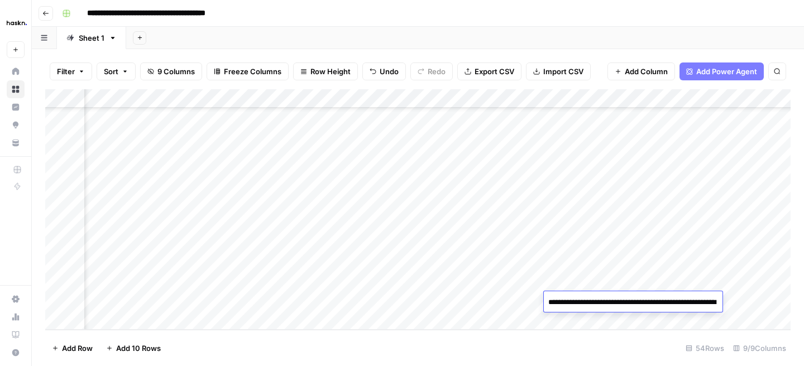
scroll to position [24, 0]
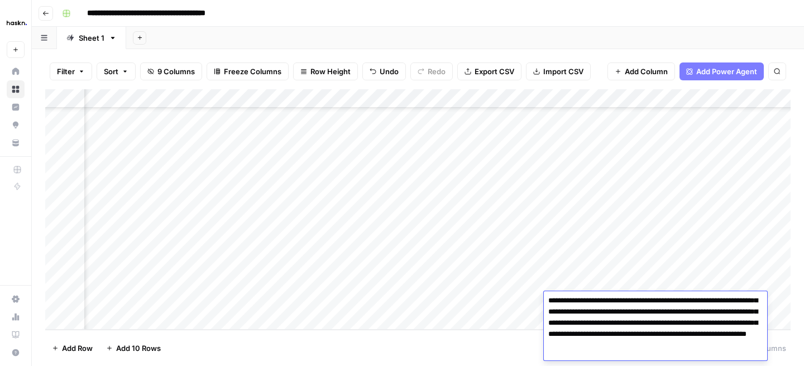
click at [776, 271] on div "Add Column" at bounding box center [418, 209] width 746 height 241
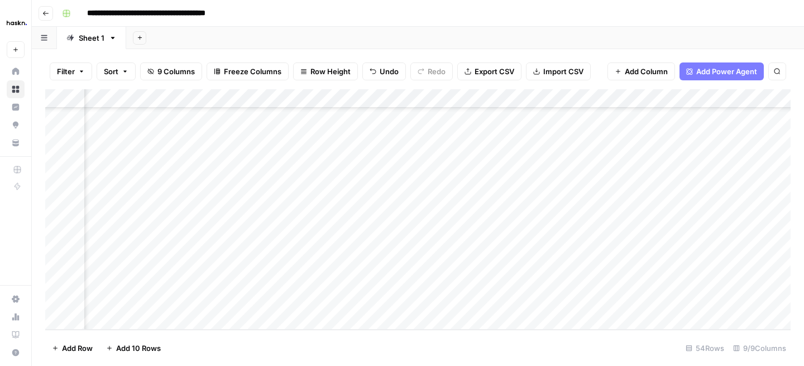
click at [693, 264] on div "Add Column" at bounding box center [418, 209] width 746 height 241
click at [692, 282] on div "Add Column" at bounding box center [418, 209] width 746 height 241
click at [689, 300] on div "Add Column" at bounding box center [418, 209] width 746 height 241
drag, startPoint x: 628, startPoint y: 96, endPoint x: 587, endPoint y: 97, distance: 40.8
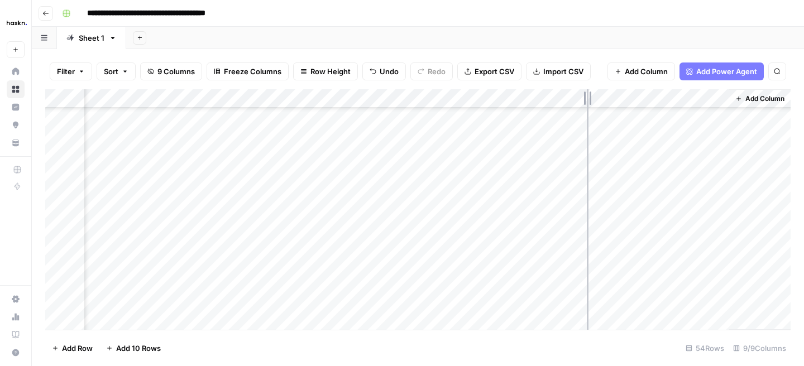
click at [587, 97] on div "Add Column" at bounding box center [418, 209] width 746 height 241
drag, startPoint x: 298, startPoint y: 94, endPoint x: 278, endPoint y: 96, distance: 20.2
click at [278, 96] on div "Add Column" at bounding box center [418, 209] width 746 height 241
drag, startPoint x: 297, startPoint y: 96, endPoint x: 275, endPoint y: 96, distance: 21.8
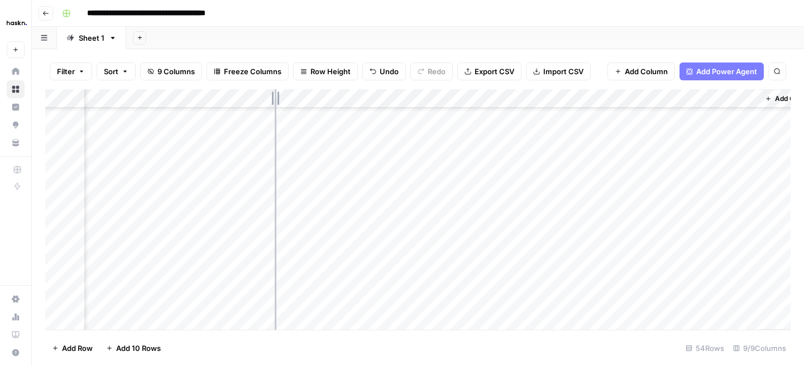
click at [275, 96] on div "Add Column" at bounding box center [418, 209] width 746 height 241
drag, startPoint x: 364, startPoint y: 96, endPoint x: 389, endPoint y: 96, distance: 25.1
click at [389, 96] on div "Add Column" at bounding box center [418, 209] width 746 height 241
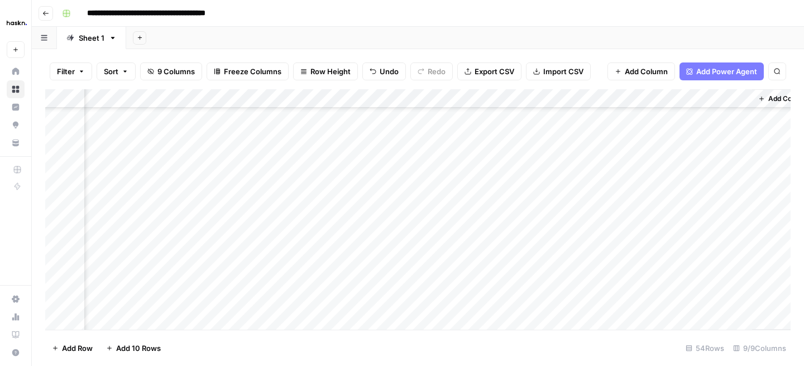
click at [741, 222] on div "Add Column" at bounding box center [418, 209] width 746 height 241
click at [521, 220] on div "Add Column" at bounding box center [418, 209] width 746 height 241
click at [514, 220] on div "Add Column" at bounding box center [418, 209] width 746 height 241
click at [514, 220] on textarea at bounding box center [579, 220] width 179 height 16
type textarea "**********"
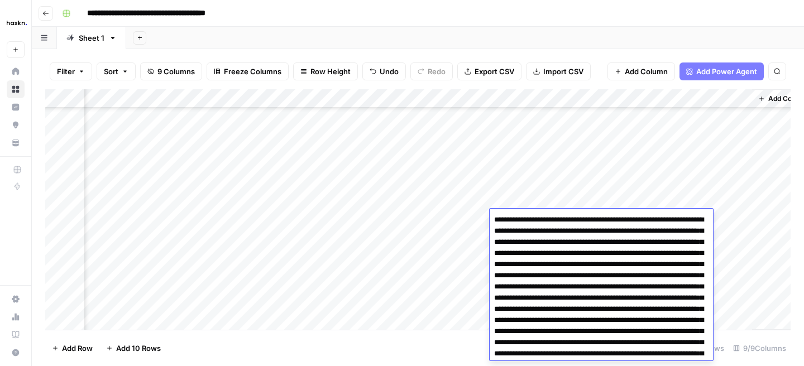
scroll to position [802, 0]
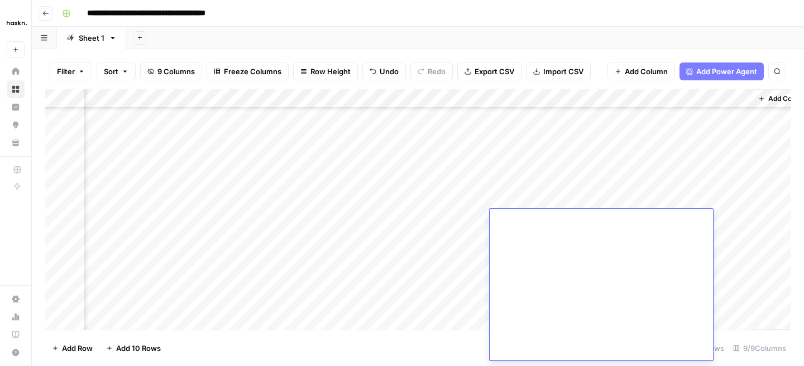
click at [446, 218] on div "Add Column" at bounding box center [418, 209] width 746 height 241
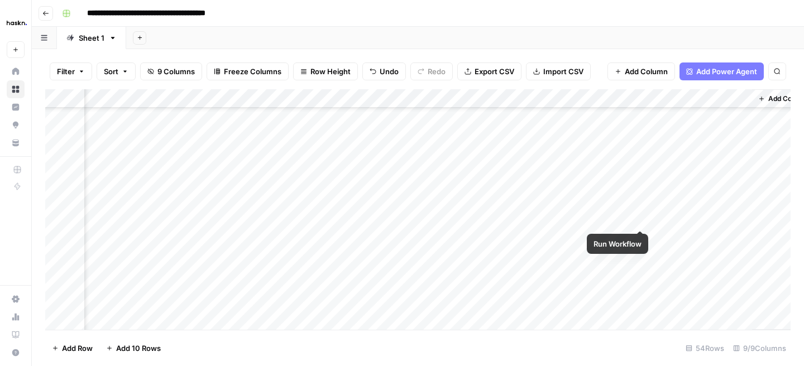
click at [642, 218] on div "Add Column" at bounding box center [418, 209] width 746 height 241
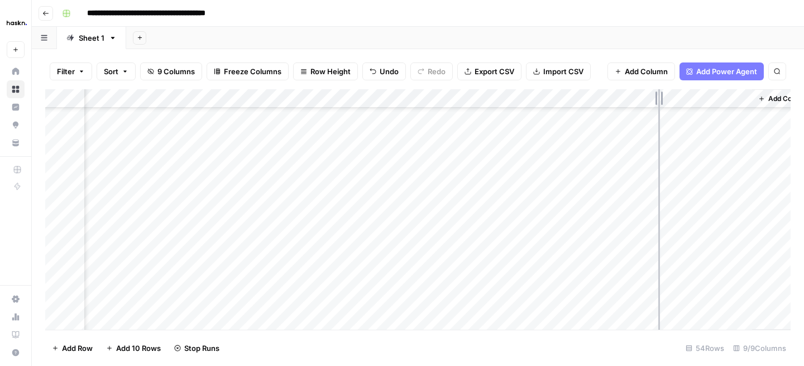
drag, startPoint x: 651, startPoint y: 99, endPoint x: 659, endPoint y: 99, distance: 7.8
click at [659, 99] on div "Add Column" at bounding box center [418, 209] width 746 height 241
click at [749, 237] on div "Add Column" at bounding box center [418, 209] width 746 height 241
click at [778, 121] on div "Add Column" at bounding box center [418, 209] width 746 height 241
